Goal: Task Accomplishment & Management: Use online tool/utility

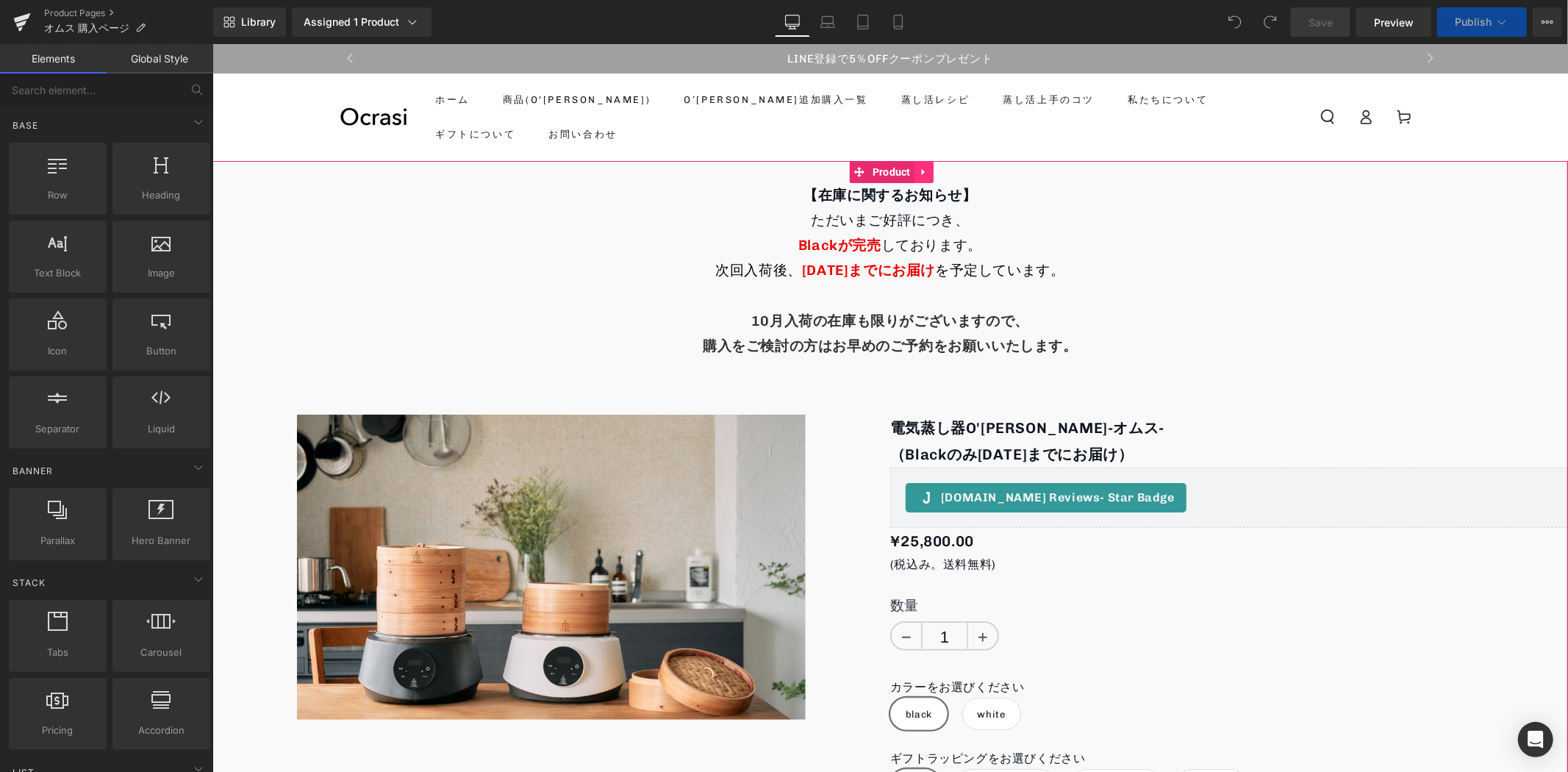
click at [925, 176] on icon at bounding box center [923, 171] width 10 height 11
click at [928, 173] on icon at bounding box center [933, 171] width 10 height 11
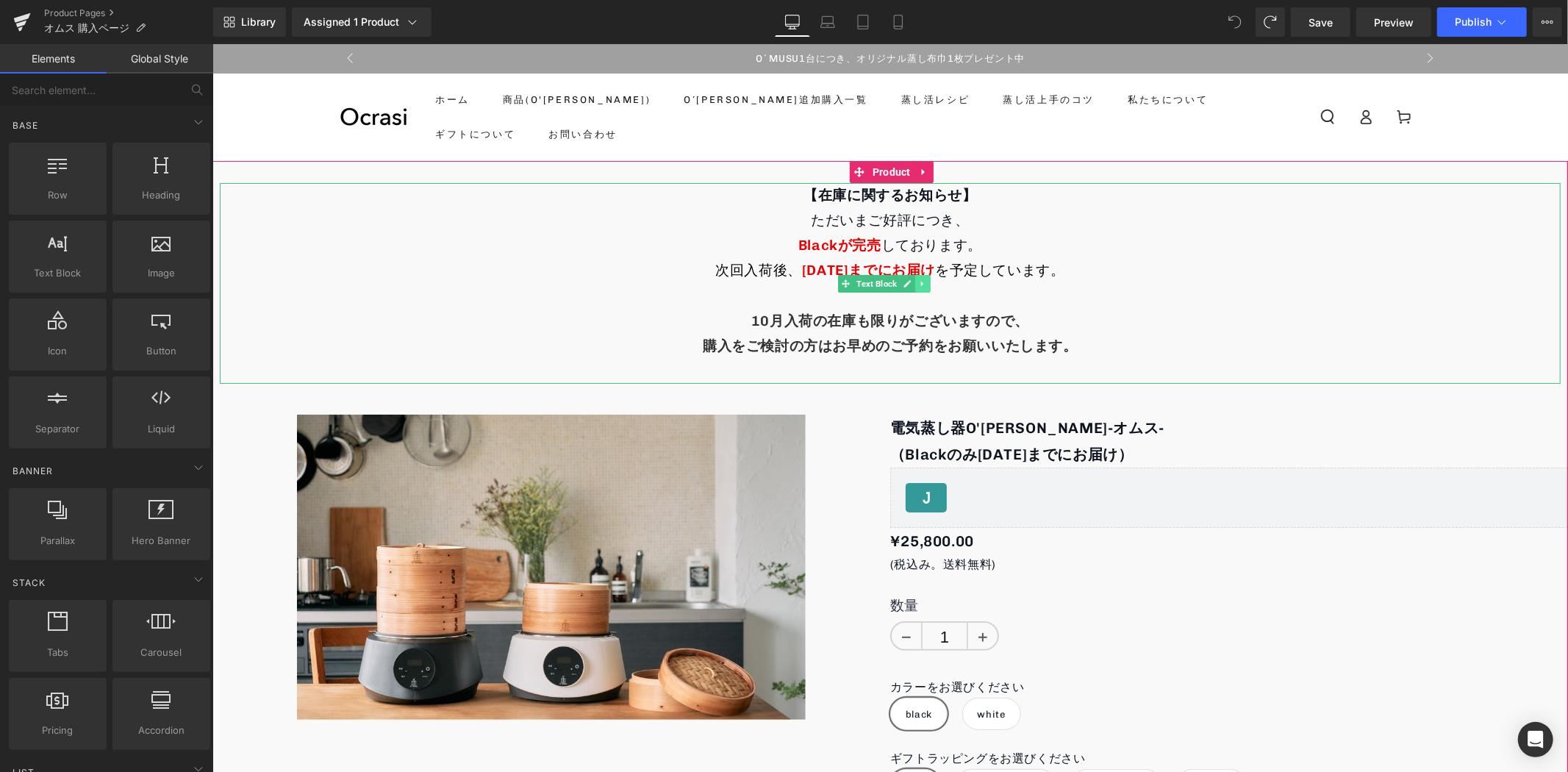
click at [923, 281] on icon at bounding box center [923, 283] width 8 height 9
click at [923, 281] on link at bounding box center [929, 283] width 15 height 18
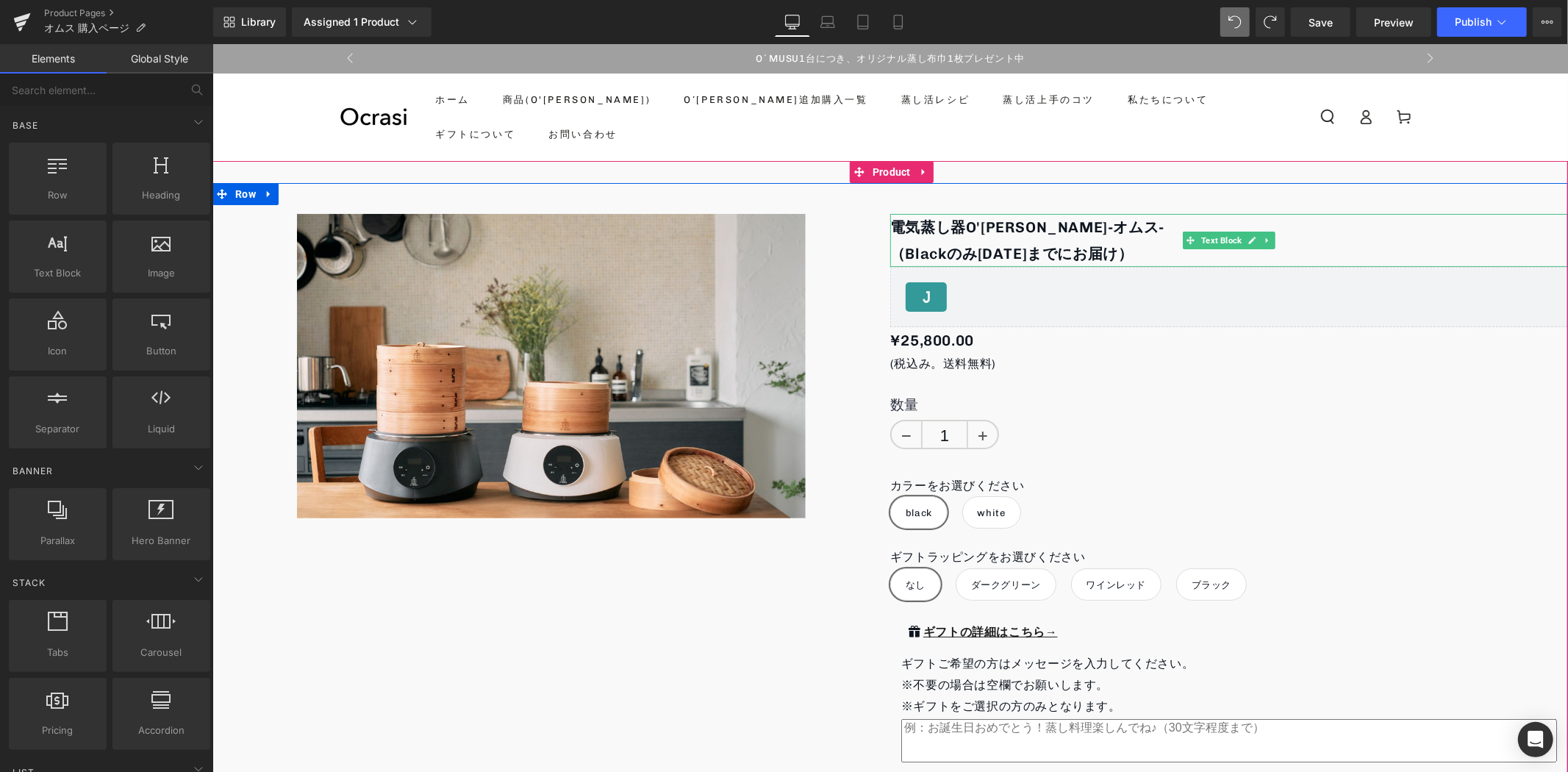
click at [1133, 248] on b "（Blackのみ10月15日までにお届け）" at bounding box center [1011, 253] width 244 height 18
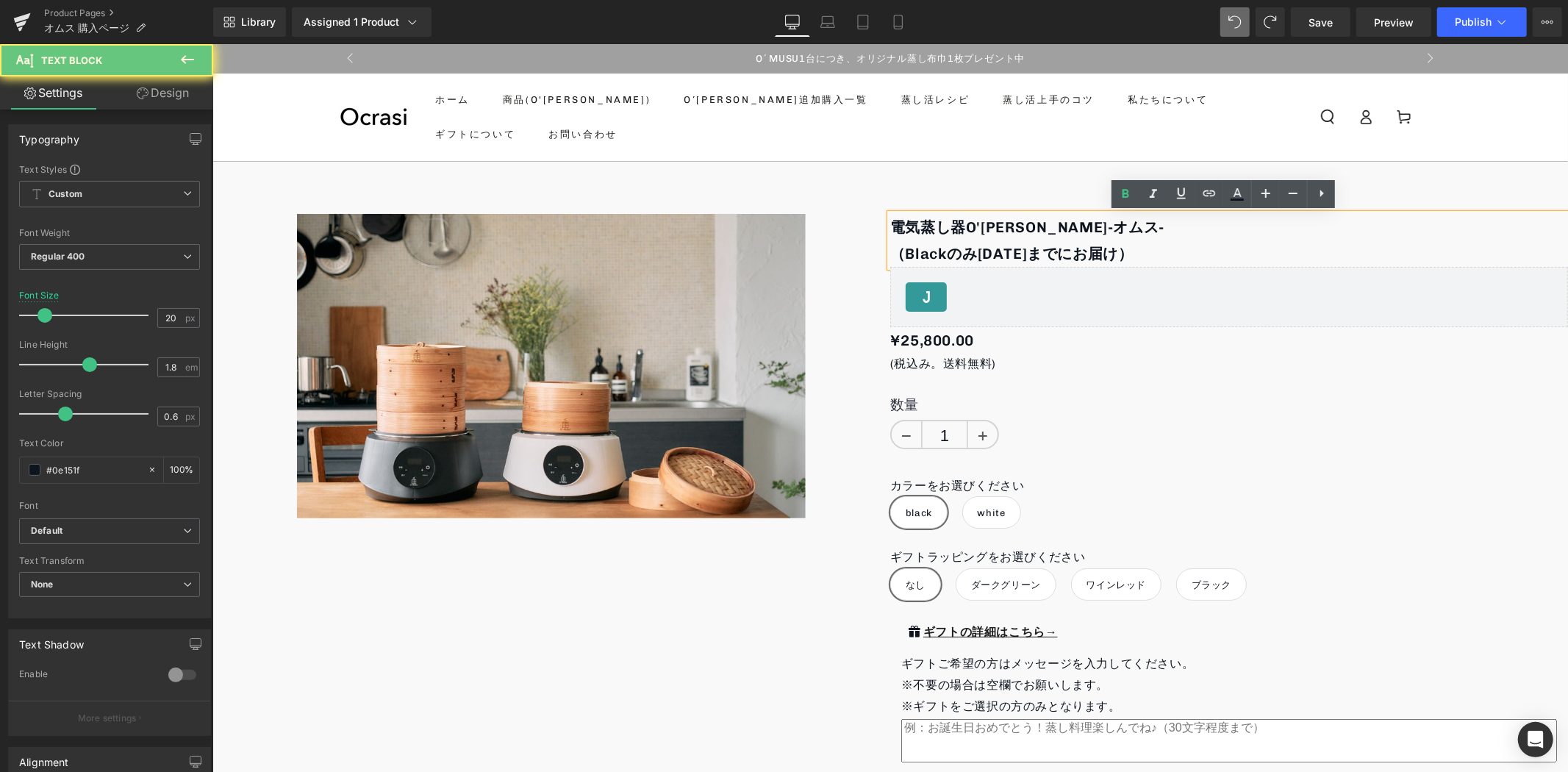
click at [1133, 248] on b "（Blackのみ10月15日までにお届け）" at bounding box center [1011, 253] width 244 height 18
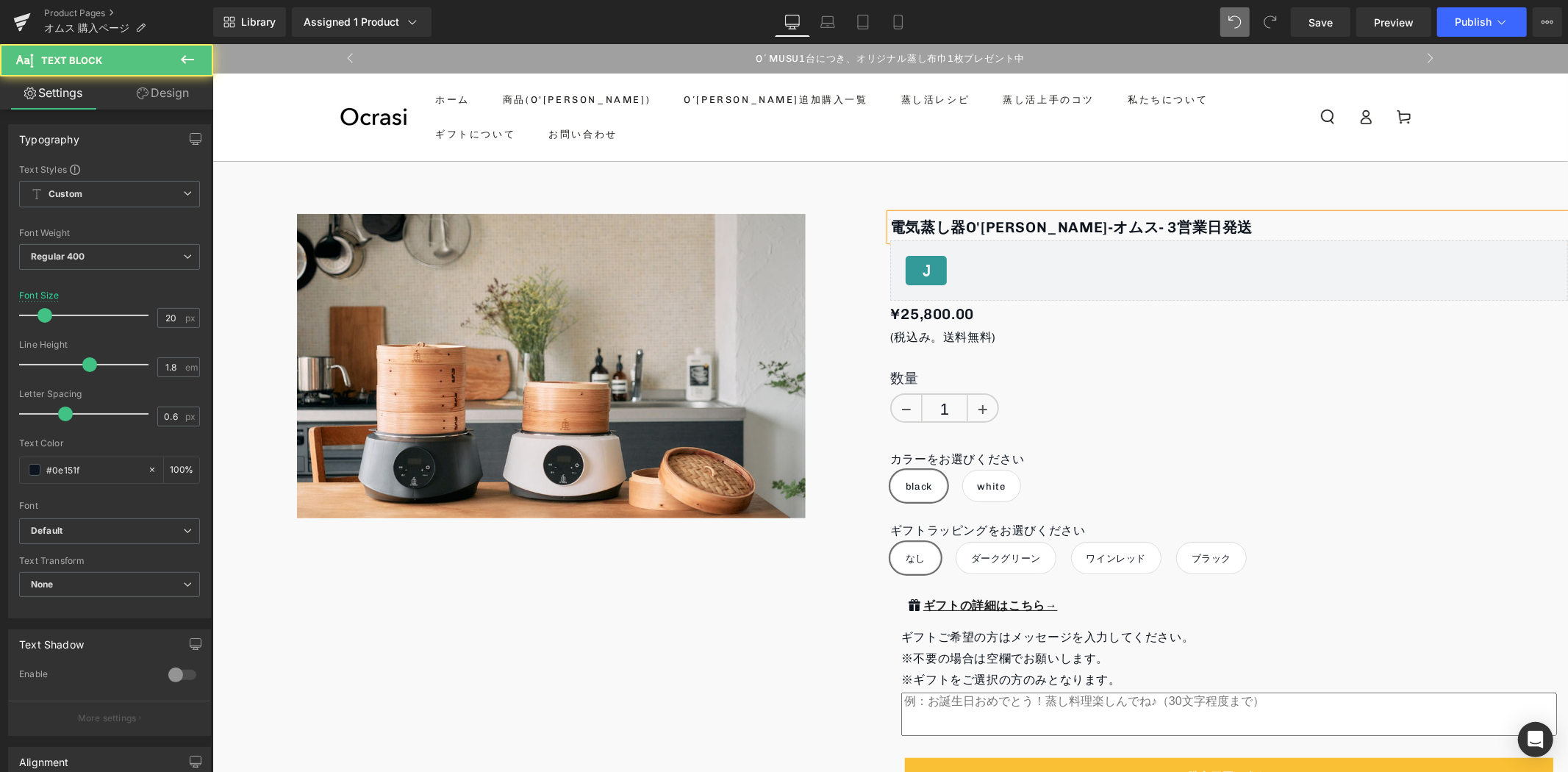
click at [1139, 223] on b "電気蒸し器O'MUSU-オムス- 3営業日発送" at bounding box center [1071, 226] width 362 height 18
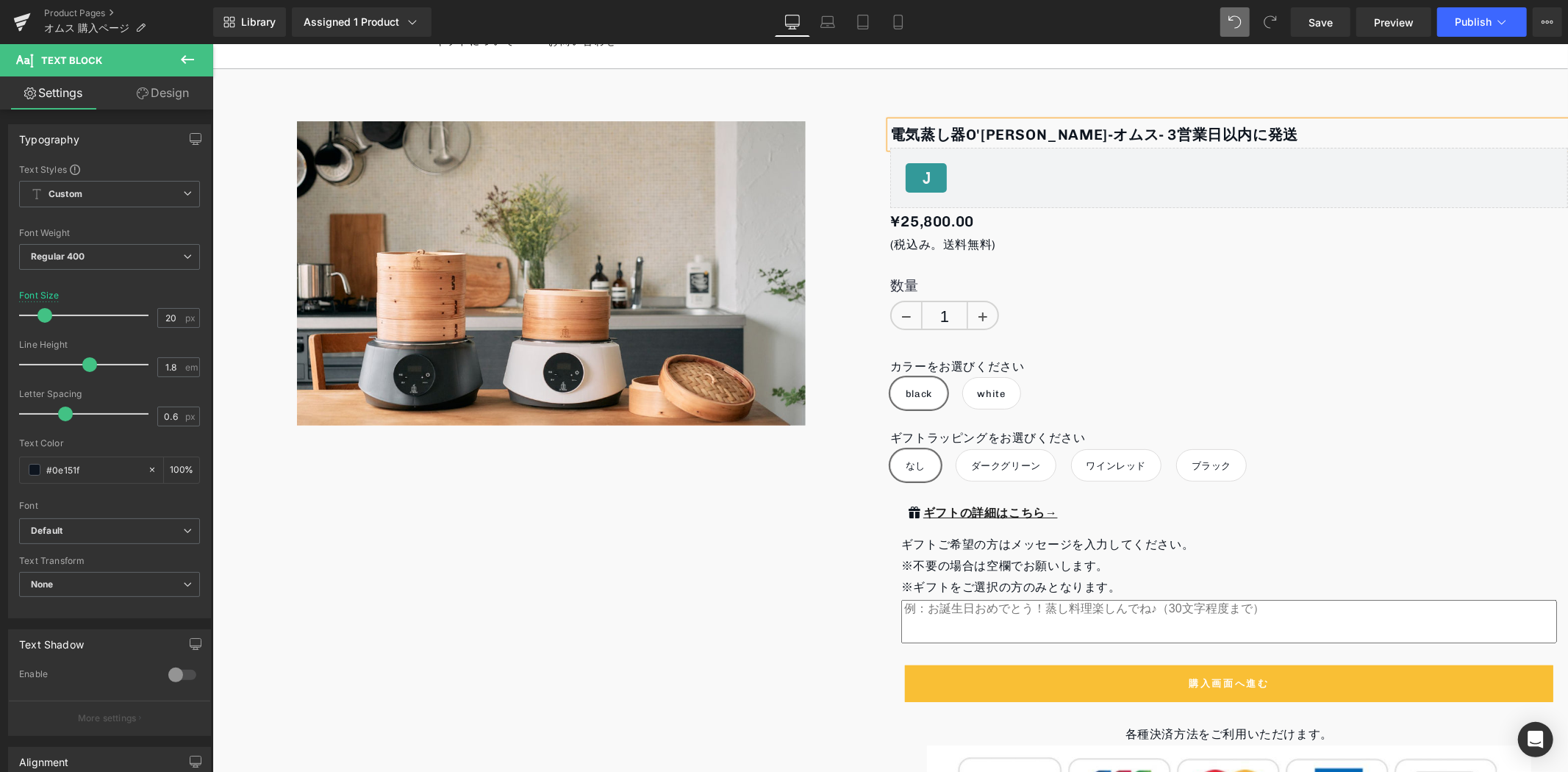
scroll to position [3, 0]
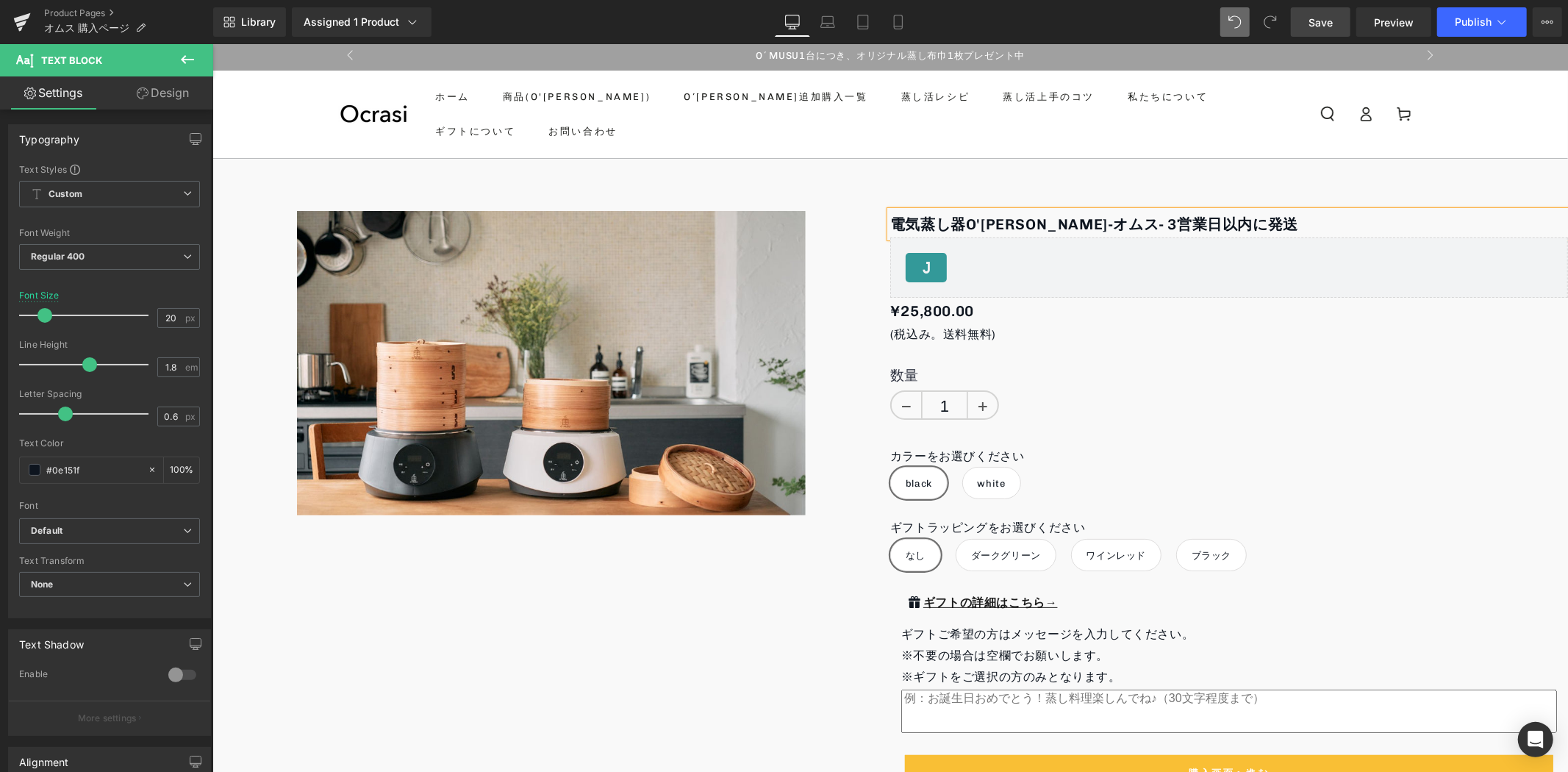
click at [1311, 18] on span "Save" at bounding box center [1320, 23] width 24 height 15
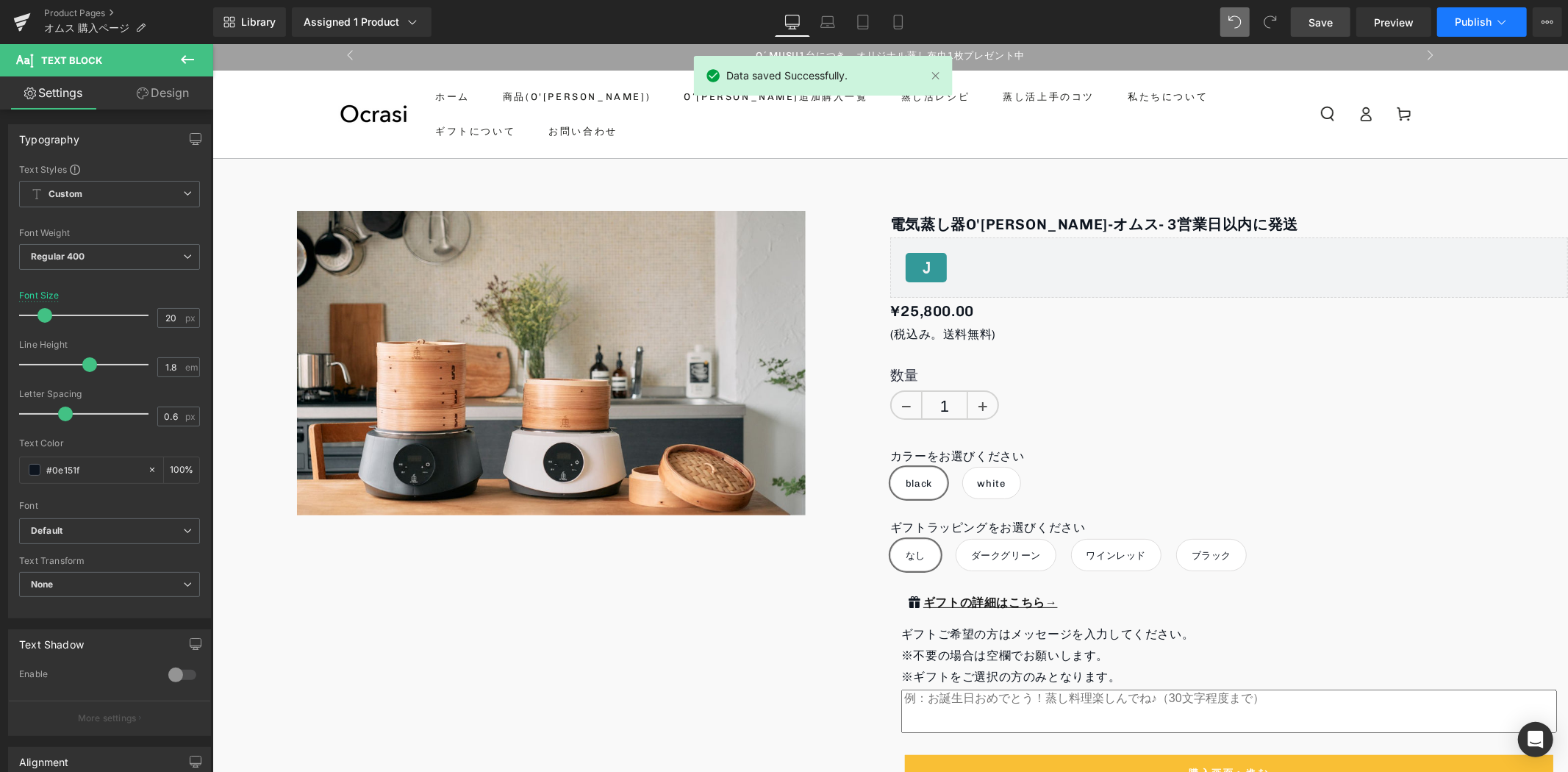
click at [1488, 17] on span "Publish" at bounding box center [1473, 22] width 37 height 12
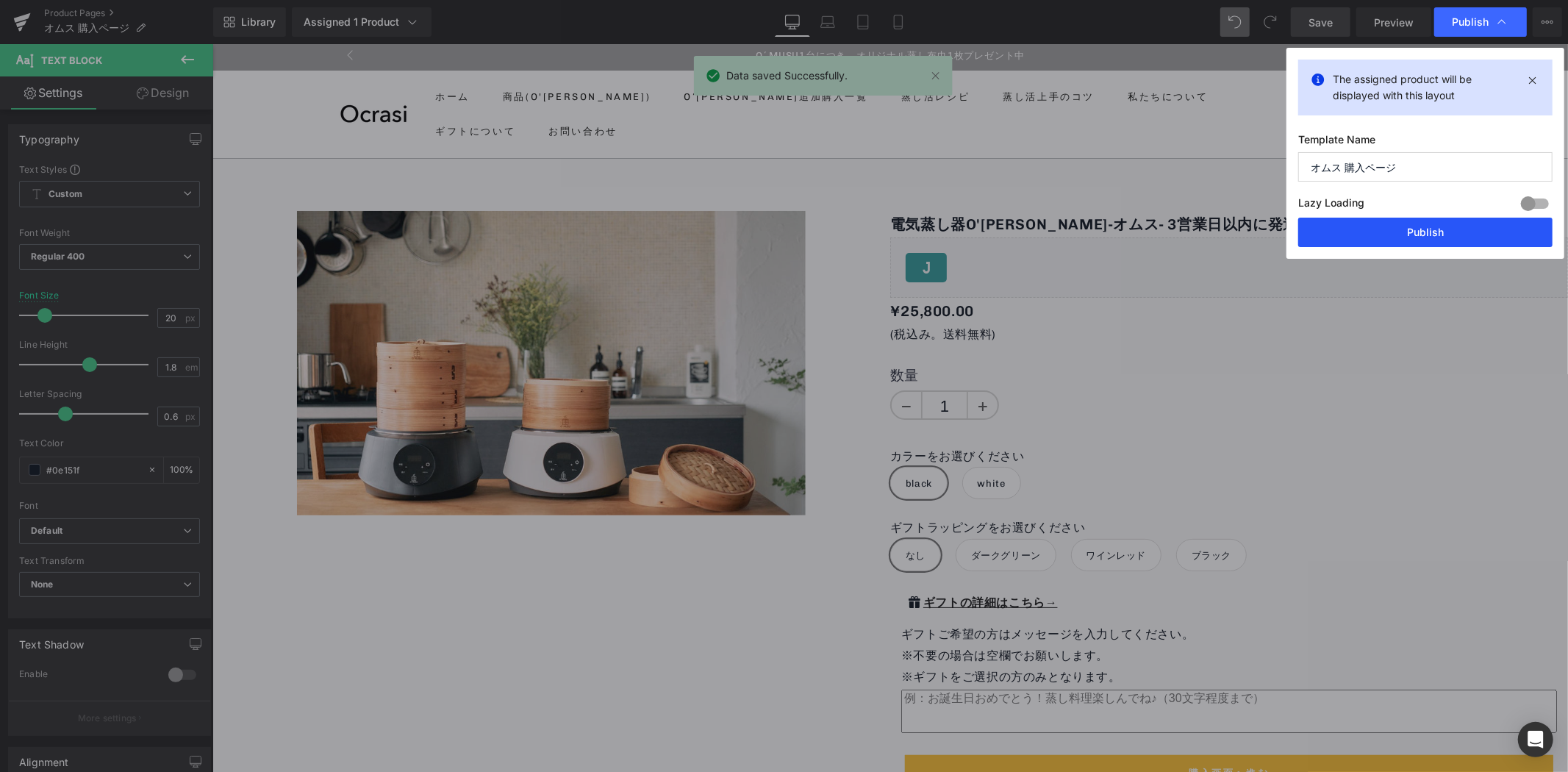
drag, startPoint x: 1456, startPoint y: 227, endPoint x: 1242, endPoint y: 183, distance: 218.5
click at [1456, 227] on button "Publish" at bounding box center [1426, 232] width 254 height 29
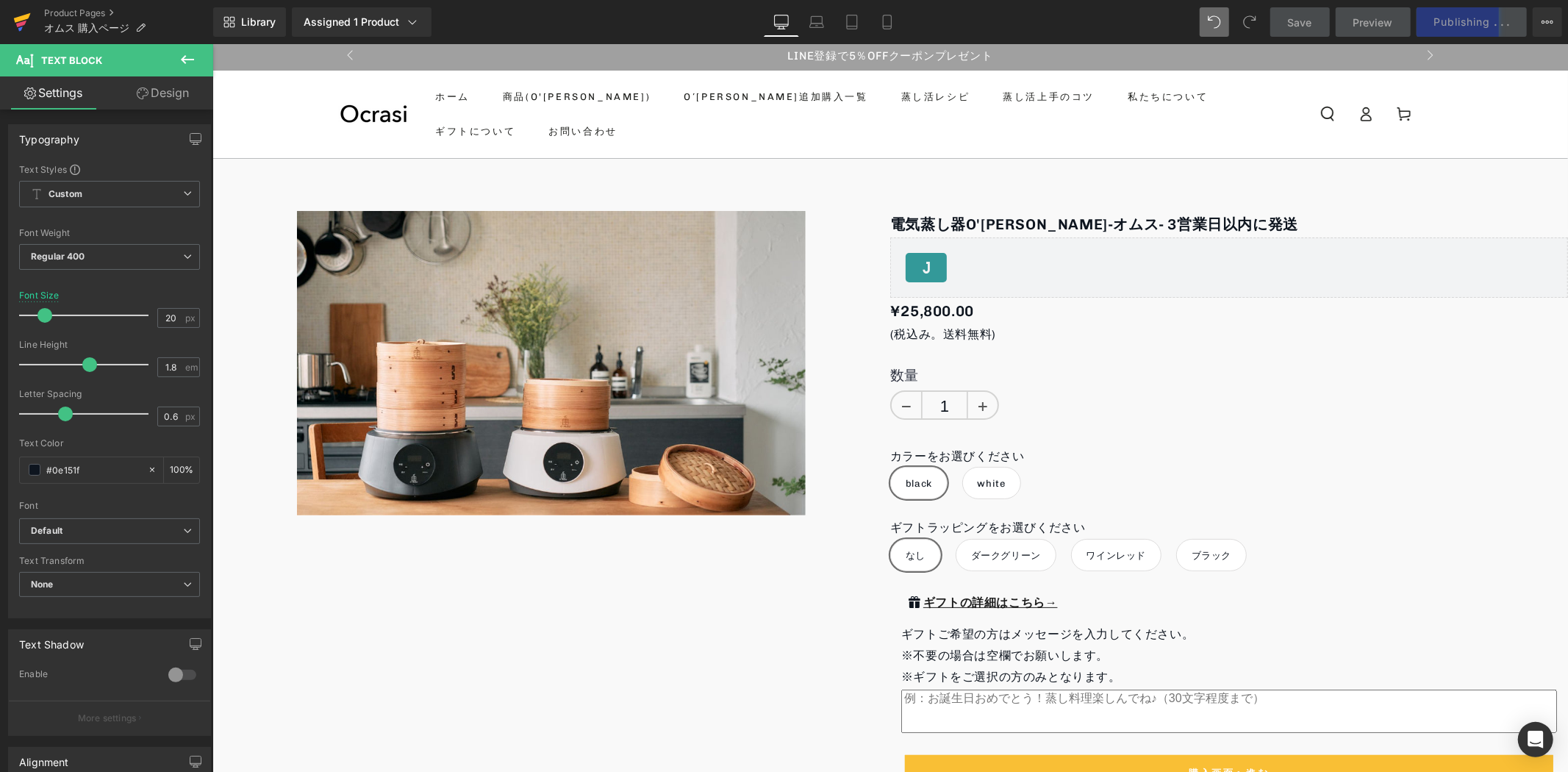
click at [12, 34] on link at bounding box center [22, 22] width 44 height 44
